Goal: Transaction & Acquisition: Purchase product/service

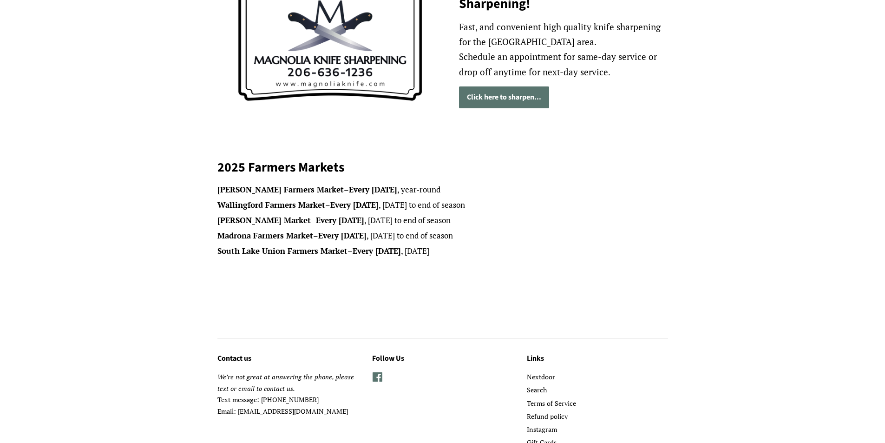
scroll to position [42, 0]
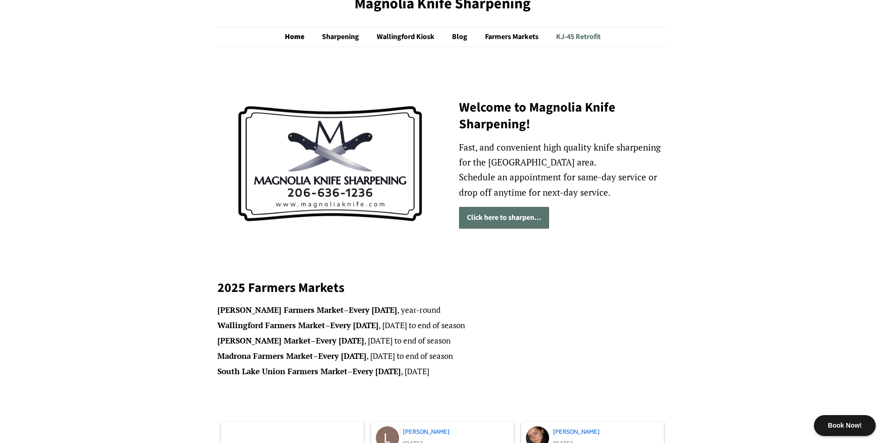
click at [599, 34] on link "KJ-45 Retrofit" at bounding box center [575, 36] width 52 height 19
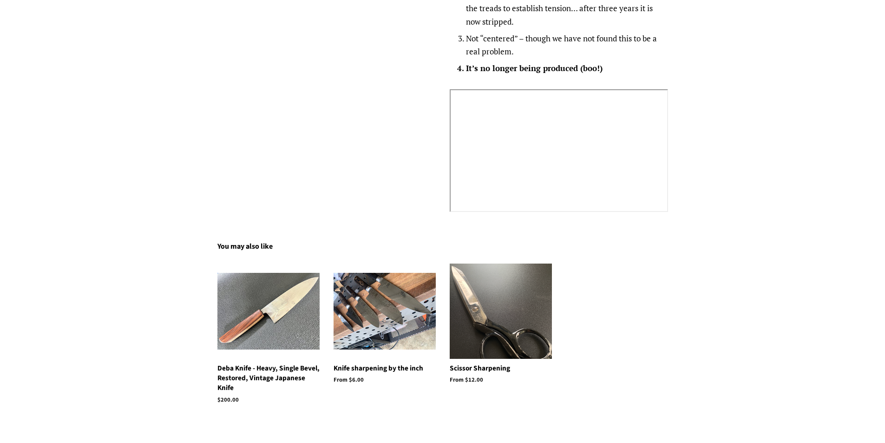
scroll to position [1162, 0]
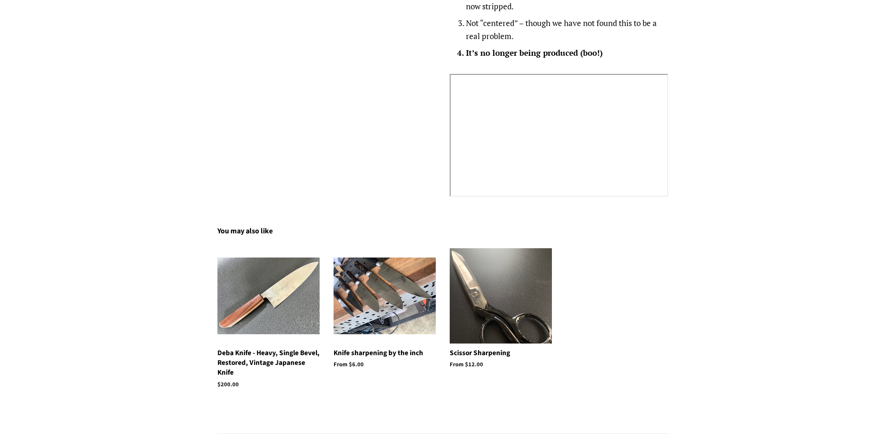
click at [259, 321] on img at bounding box center [269, 295] width 102 height 77
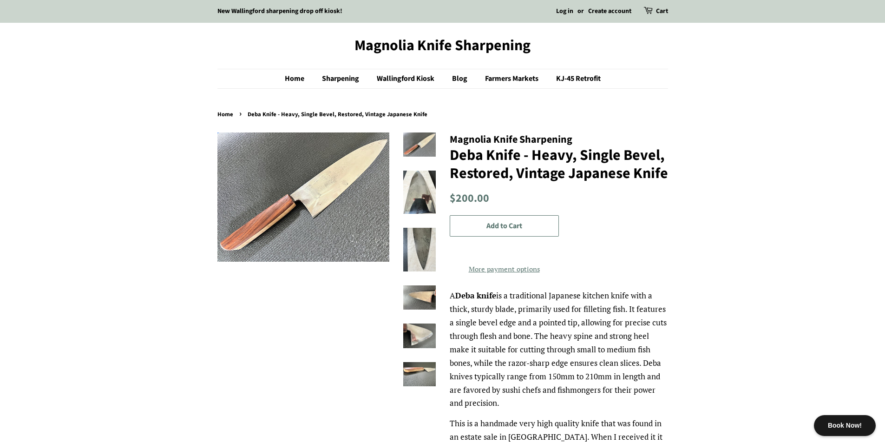
click at [318, 199] on img at bounding box center [304, 196] width 172 height 129
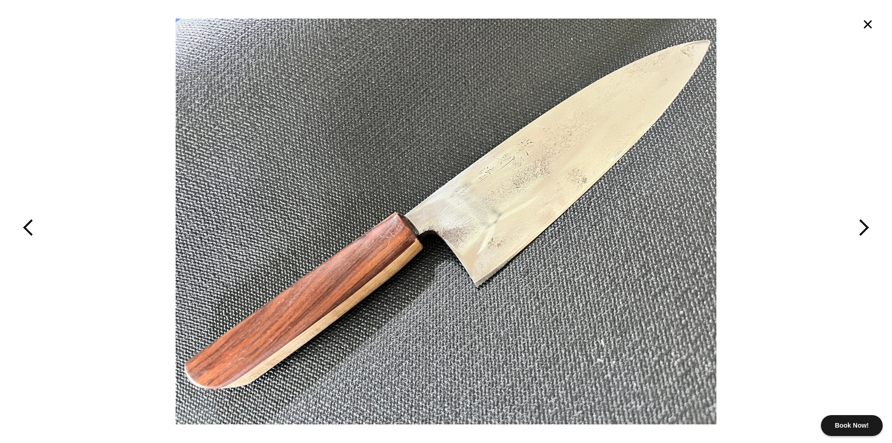
click at [870, 24] on button "×" at bounding box center [868, 24] width 20 height 20
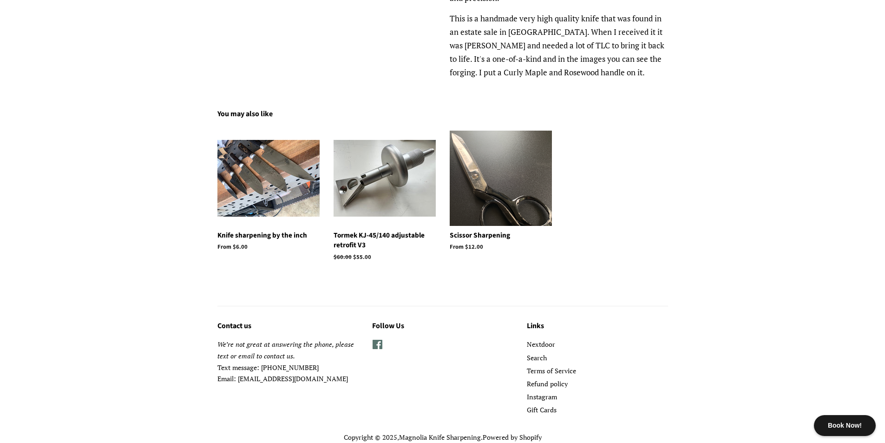
scroll to position [418, 0]
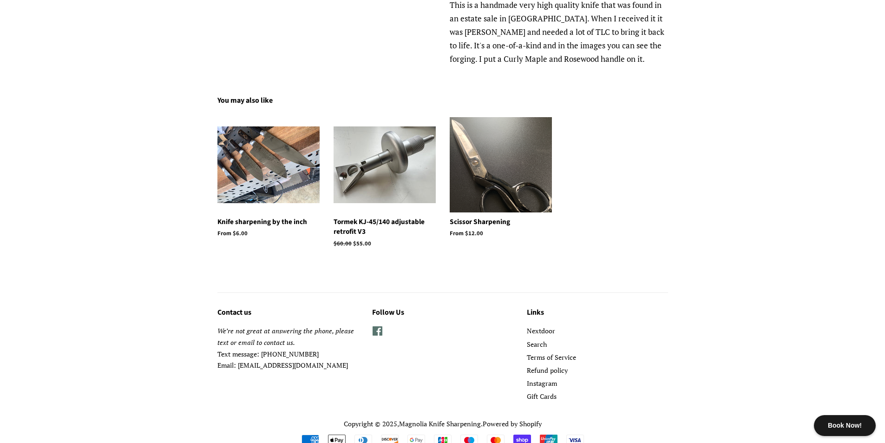
click at [259, 175] on img at bounding box center [269, 164] width 102 height 77
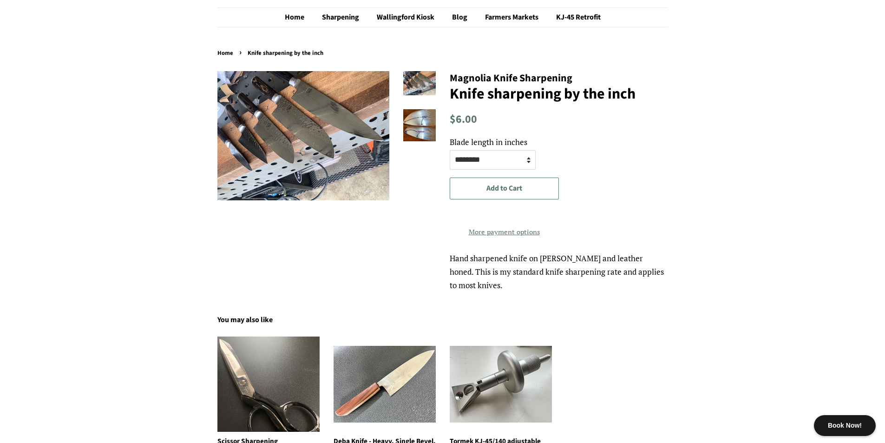
scroll to position [186, 0]
